Goal: Task Accomplishment & Management: Use online tool/utility

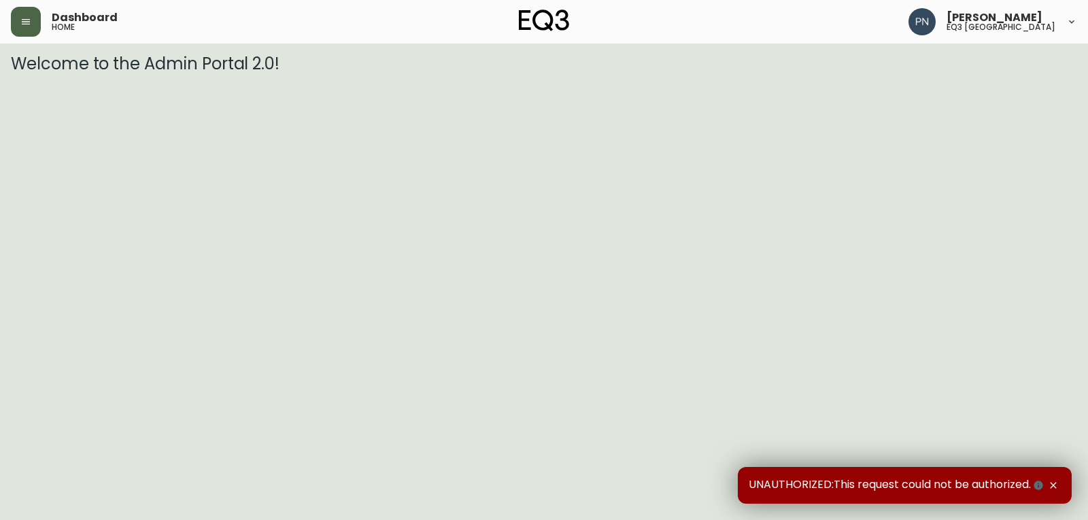
click at [22, 18] on icon "button" at bounding box center [25, 21] width 11 height 11
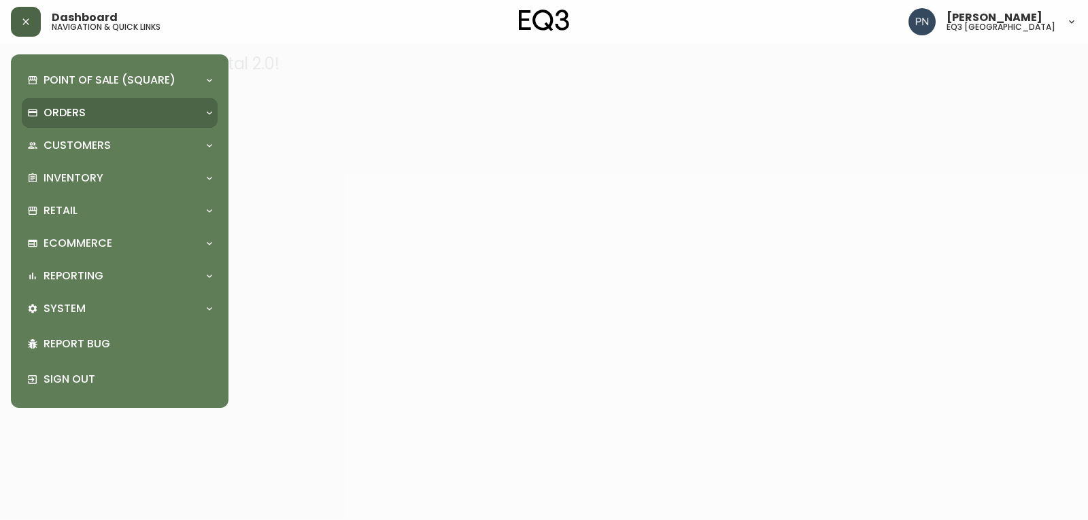
click at [183, 111] on div "Orders" at bounding box center [112, 112] width 171 height 15
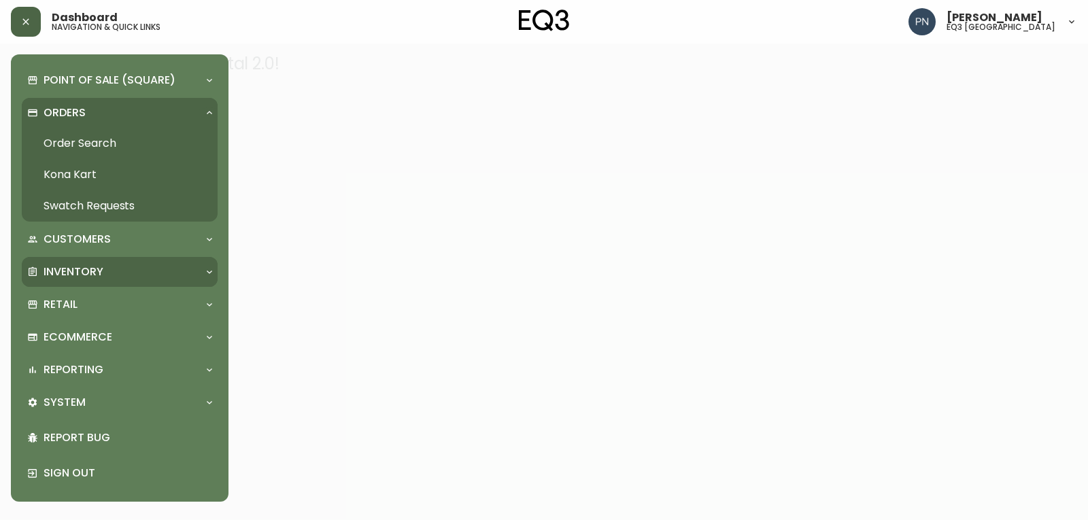
click at [178, 273] on div "Inventory" at bounding box center [112, 272] width 171 height 15
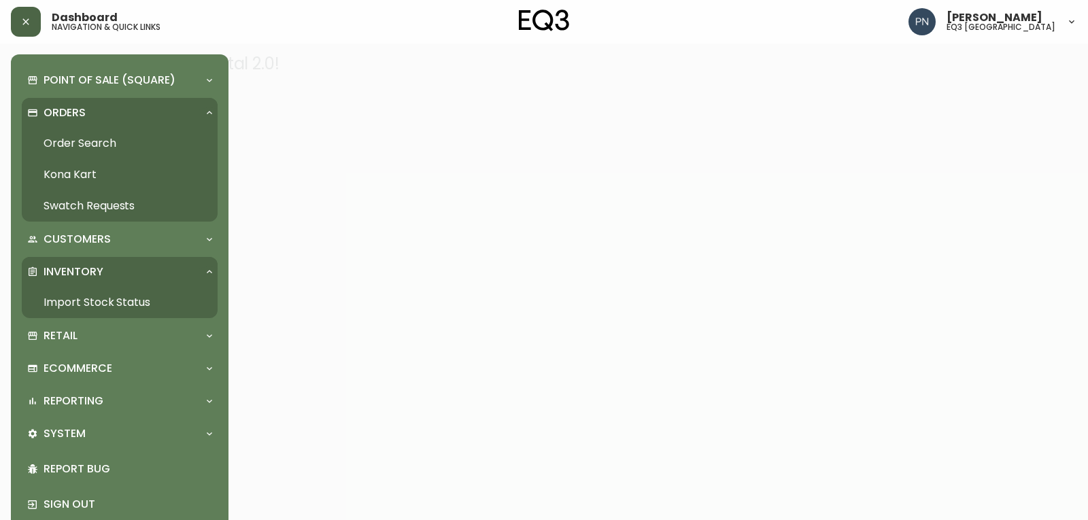
click at [94, 141] on link "Order Search" at bounding box center [120, 143] width 196 height 31
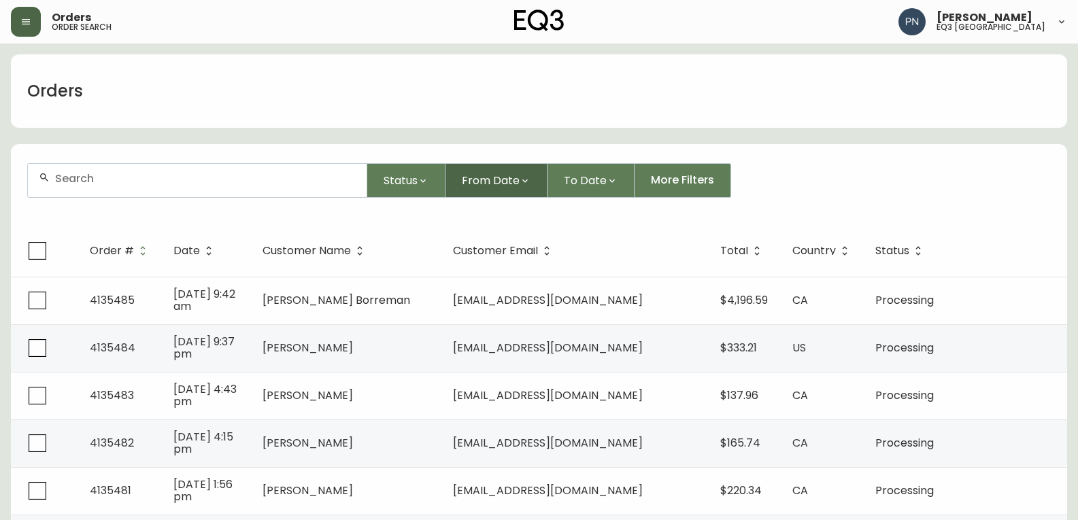
click at [497, 178] on span "From Date" at bounding box center [491, 180] width 58 height 17
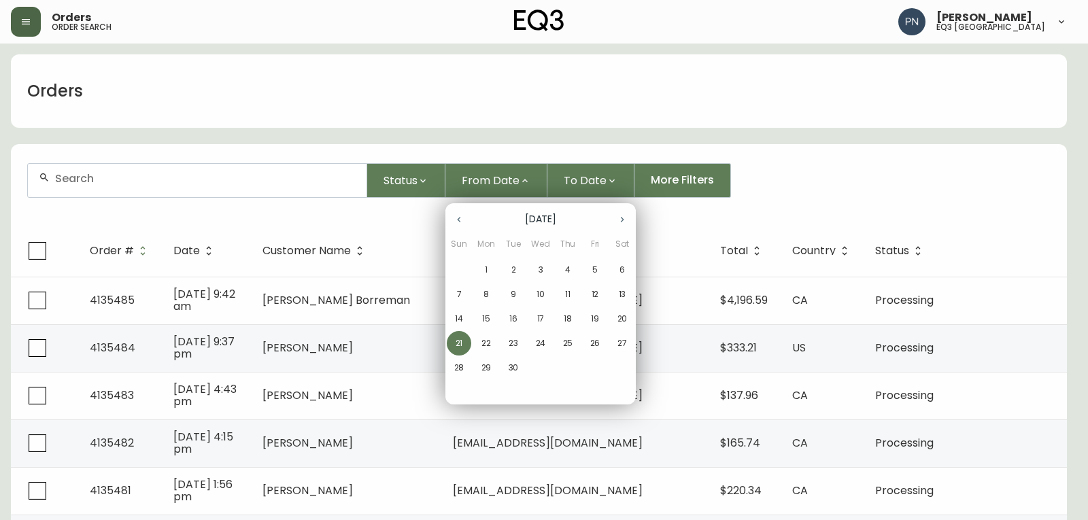
click at [486, 267] on p "1" at bounding box center [486, 270] width 3 height 12
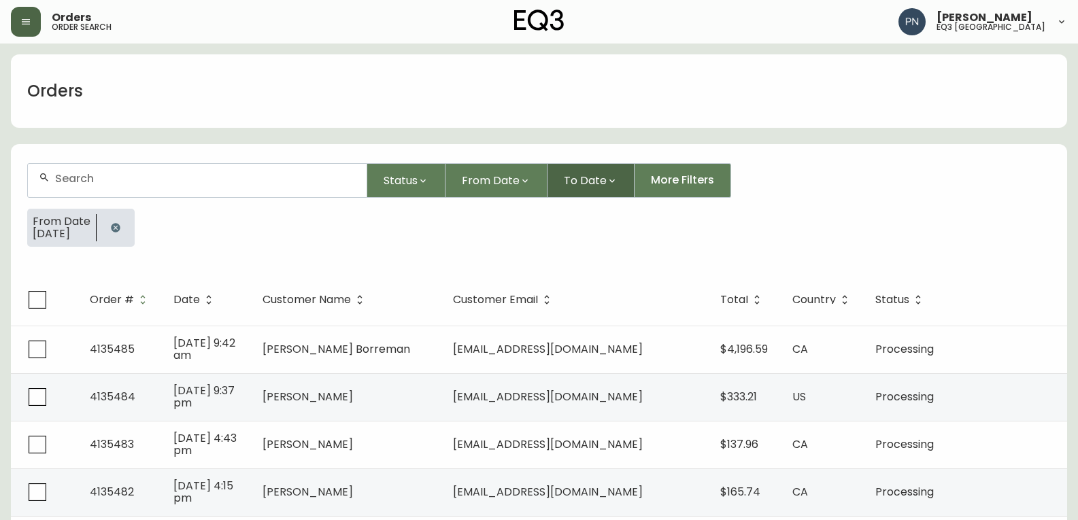
click at [595, 174] on span "To Date" at bounding box center [585, 180] width 43 height 17
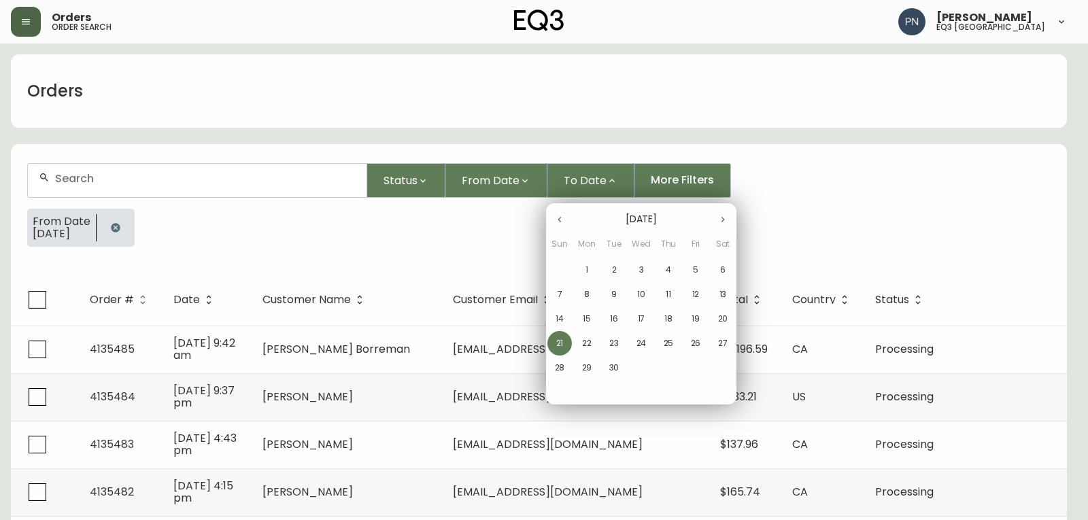
click at [563, 341] on p "21" at bounding box center [559, 343] width 7 height 12
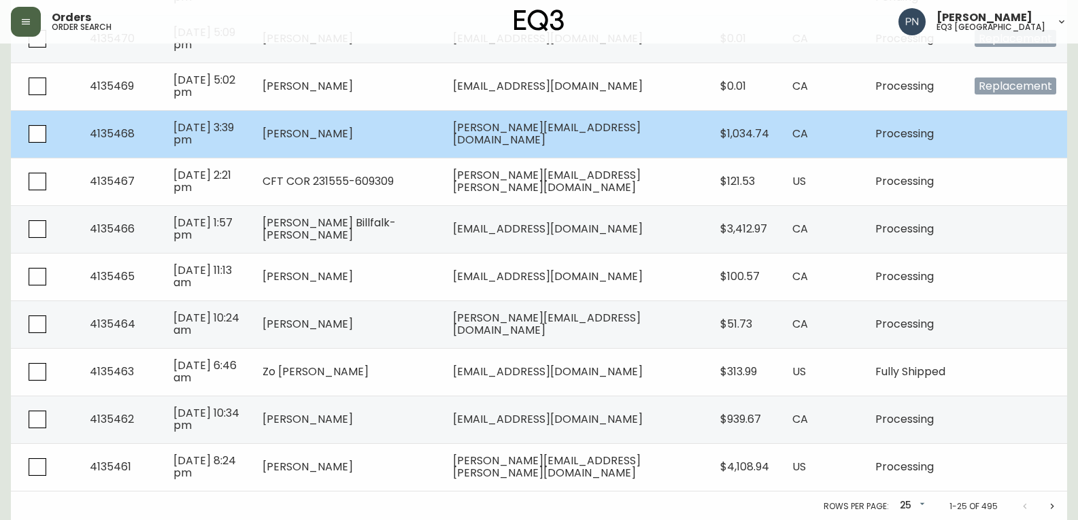
scroll to position [1027, 0]
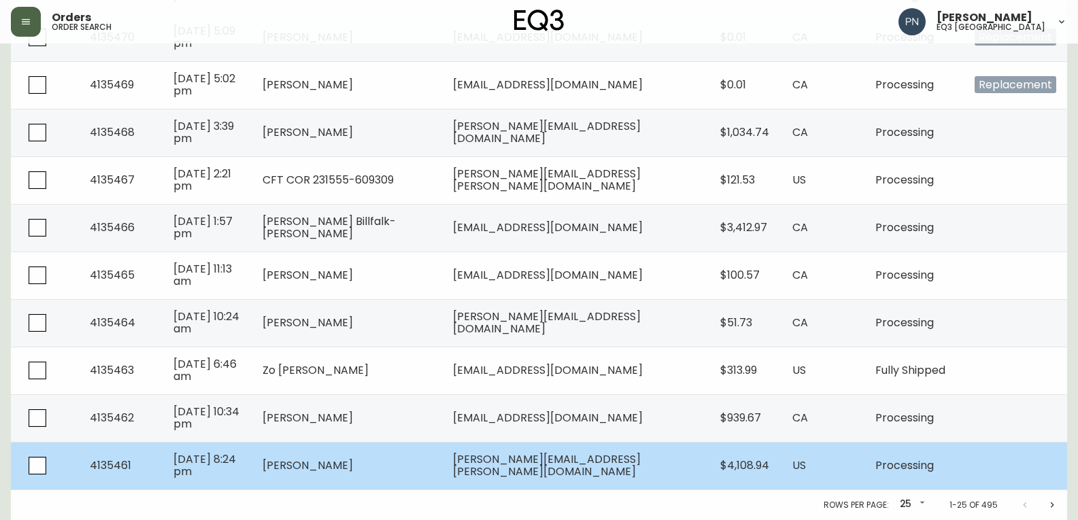
click at [378, 476] on td "[PERSON_NAME]" at bounding box center [347, 466] width 190 height 48
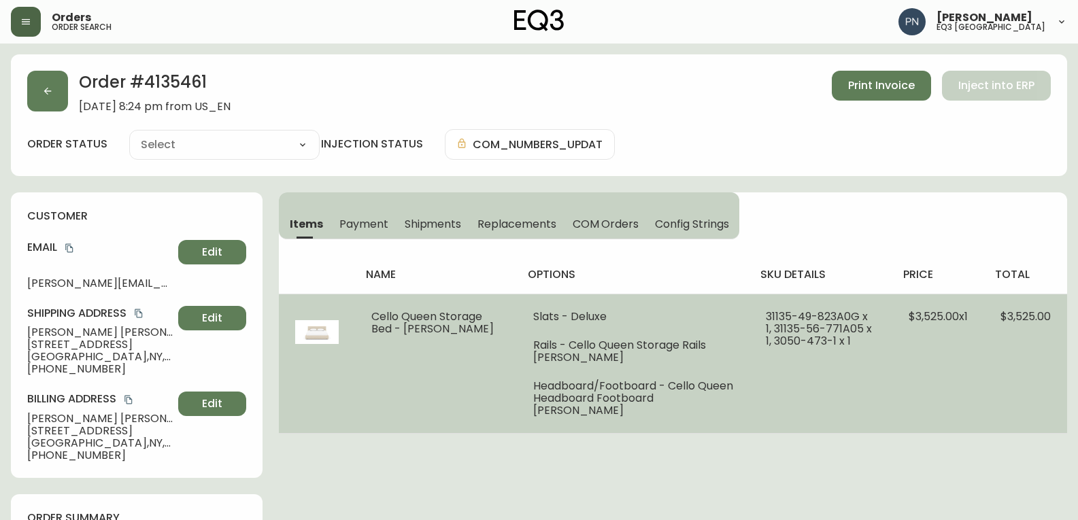
type input "Processing"
select select "PROCESSING"
drag, startPoint x: 373, startPoint y: 314, endPoint x: 439, endPoint y: 357, distance: 78.5
click at [439, 357] on td "Cello Queen Storage Bed - [PERSON_NAME]" at bounding box center [435, 363] width 161 height 139
click at [375, 315] on span "Cello Queen Storage Bed - [PERSON_NAME]" at bounding box center [432, 323] width 122 height 28
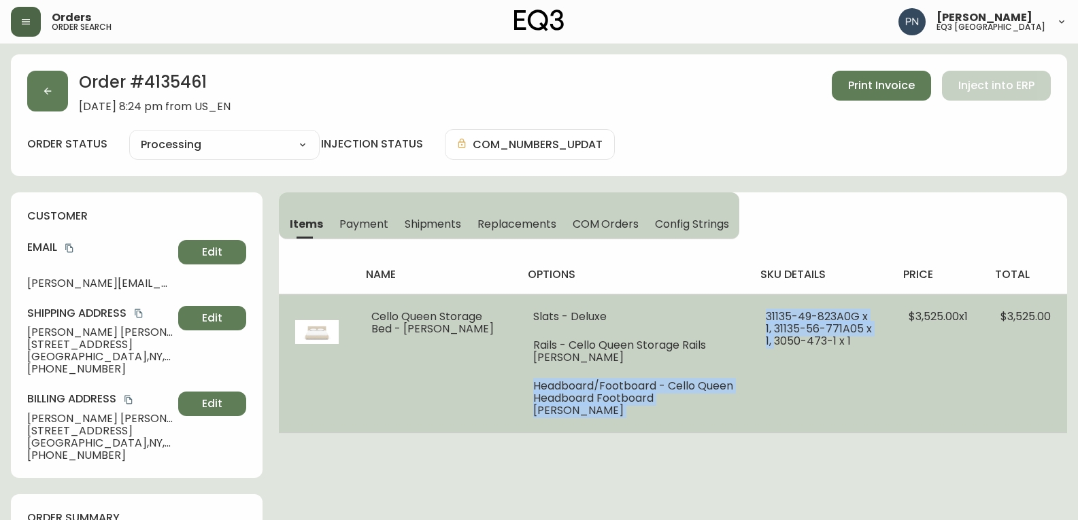
drag, startPoint x: 503, startPoint y: 385, endPoint x: 746, endPoint y: 420, distance: 246.1
click at [746, 420] on tr "Cello Queen Storage Bed - [PERSON_NAME] Slats - Deluxe Rails - Cello Queen Stor…" at bounding box center [673, 363] width 788 height 139
click at [702, 413] on td "Slats - Deluxe Rails - Cello Queen Storage Rails [PERSON_NAME] Sand Headboard/F…" at bounding box center [633, 363] width 233 height 139
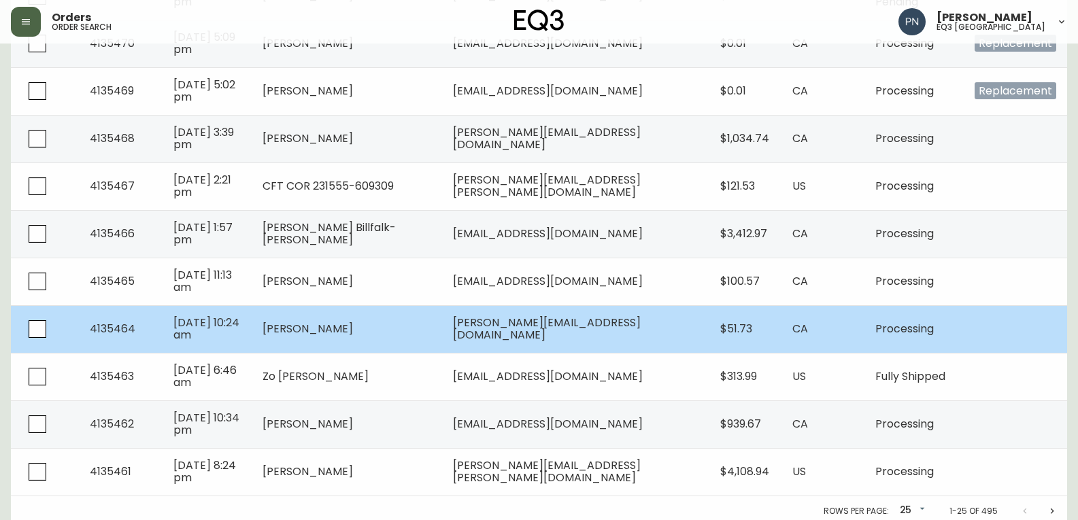
scroll to position [1027, 0]
